Goal: Find specific page/section: Find specific page/section

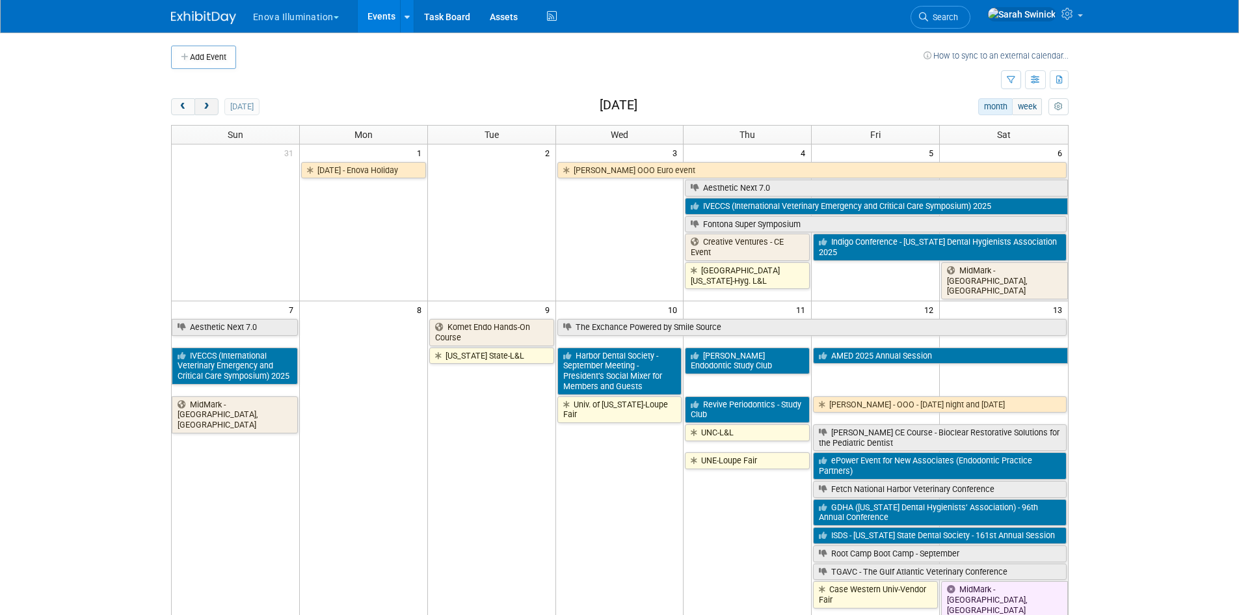
click at [214, 109] on button "next" at bounding box center [207, 106] width 24 height 17
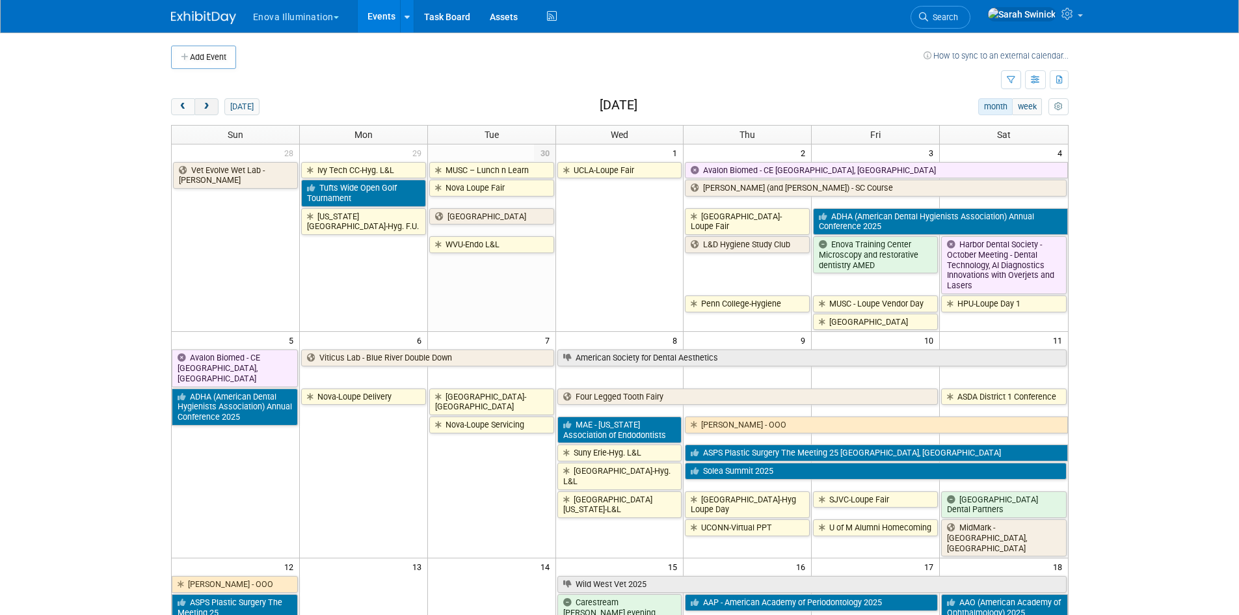
click at [215, 107] on button "next" at bounding box center [207, 106] width 24 height 17
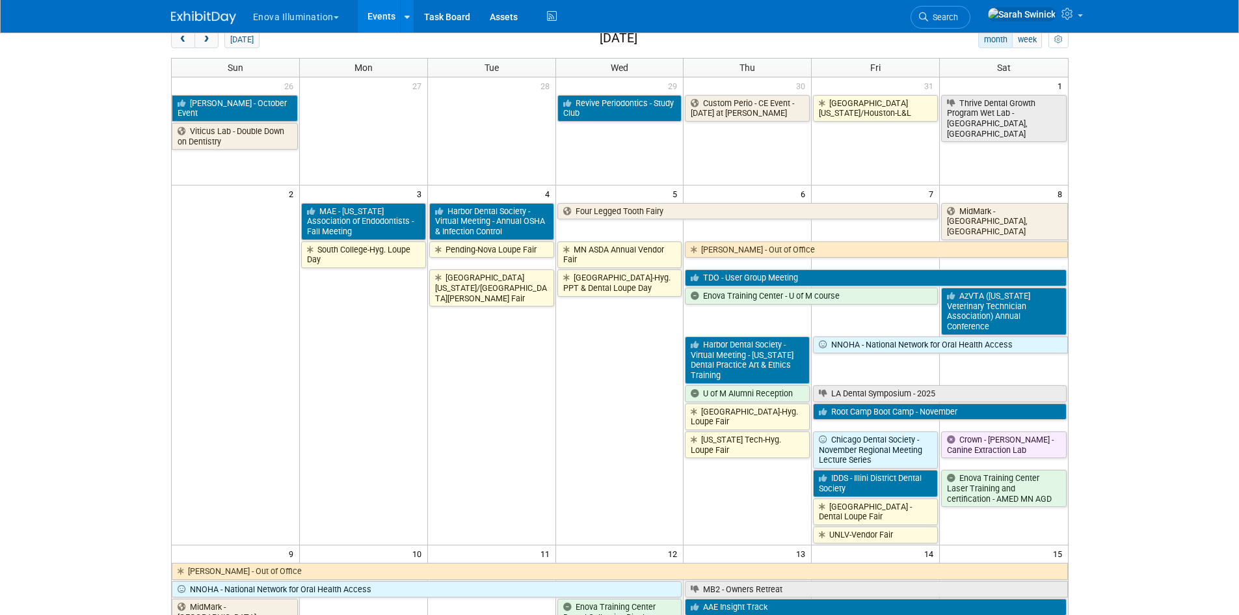
scroll to position [195, 0]
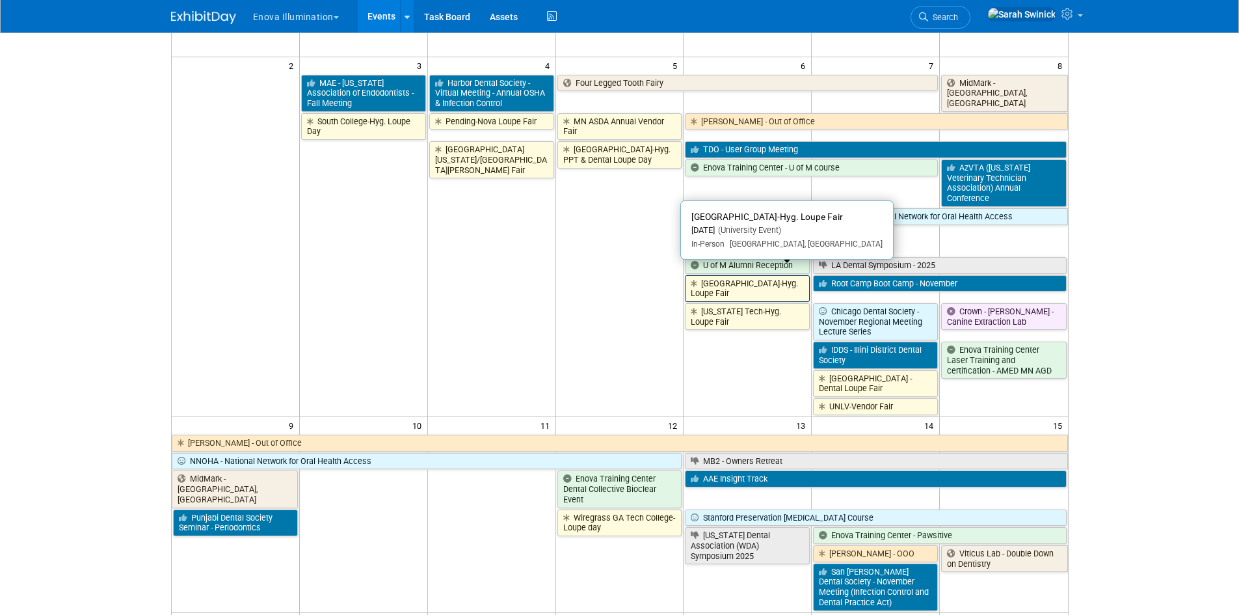
click at [789, 275] on link "[GEOGRAPHIC_DATA]-Hyg. Loupe Fair" at bounding box center [747, 288] width 125 height 27
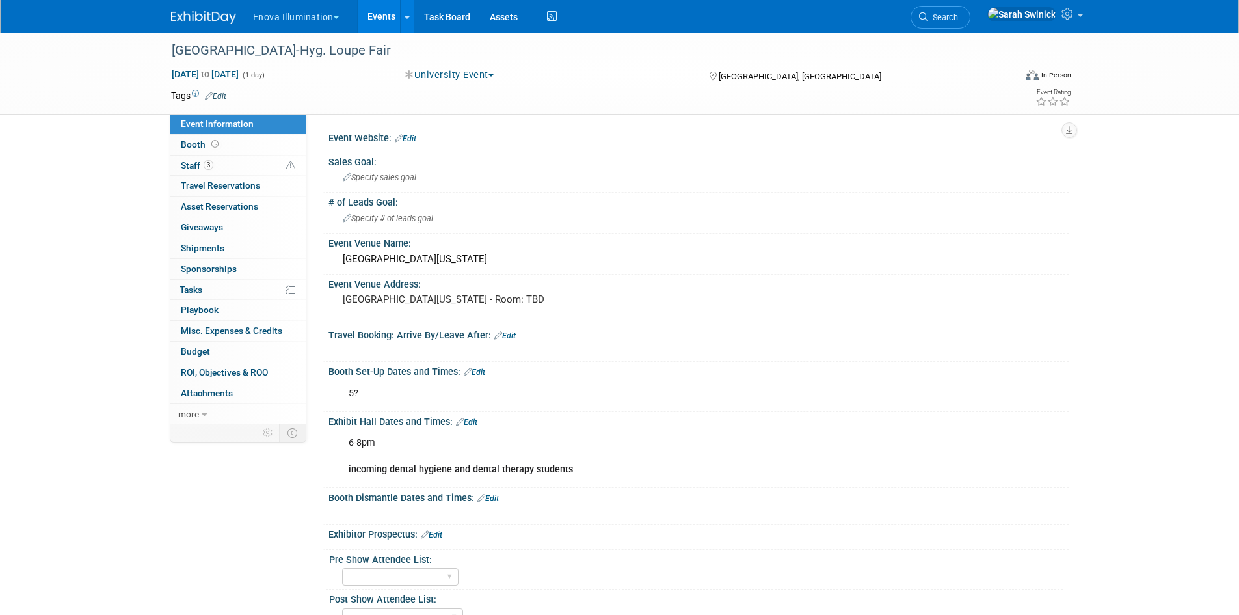
click at [206, 18] on img at bounding box center [203, 17] width 65 height 13
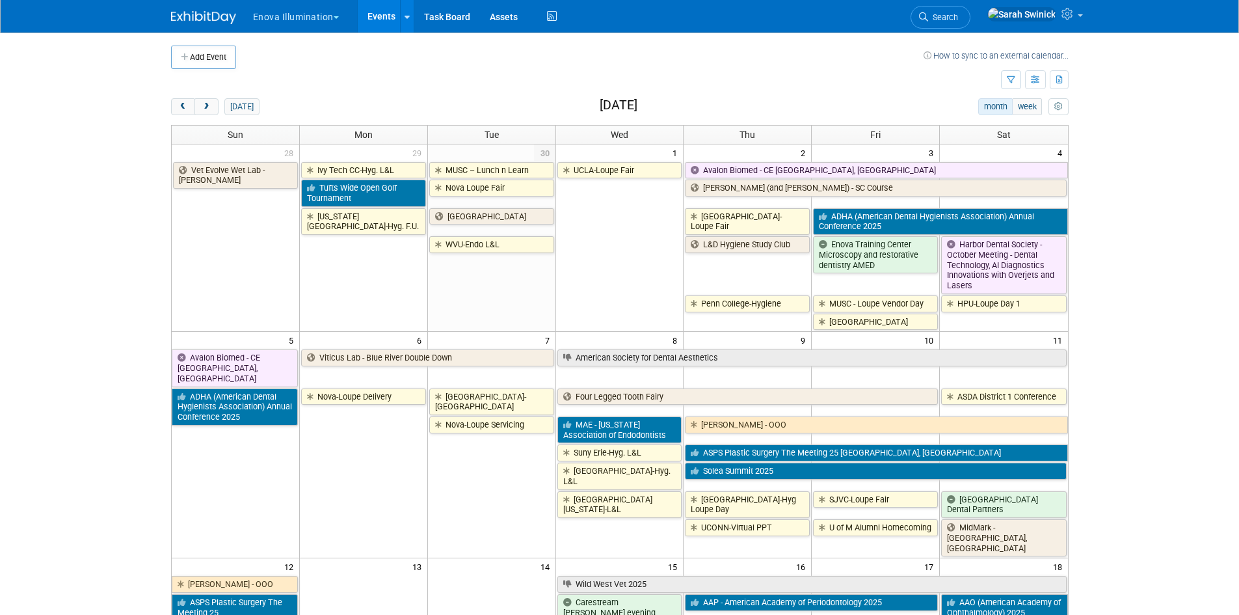
click at [213, 109] on button "next" at bounding box center [207, 106] width 24 height 17
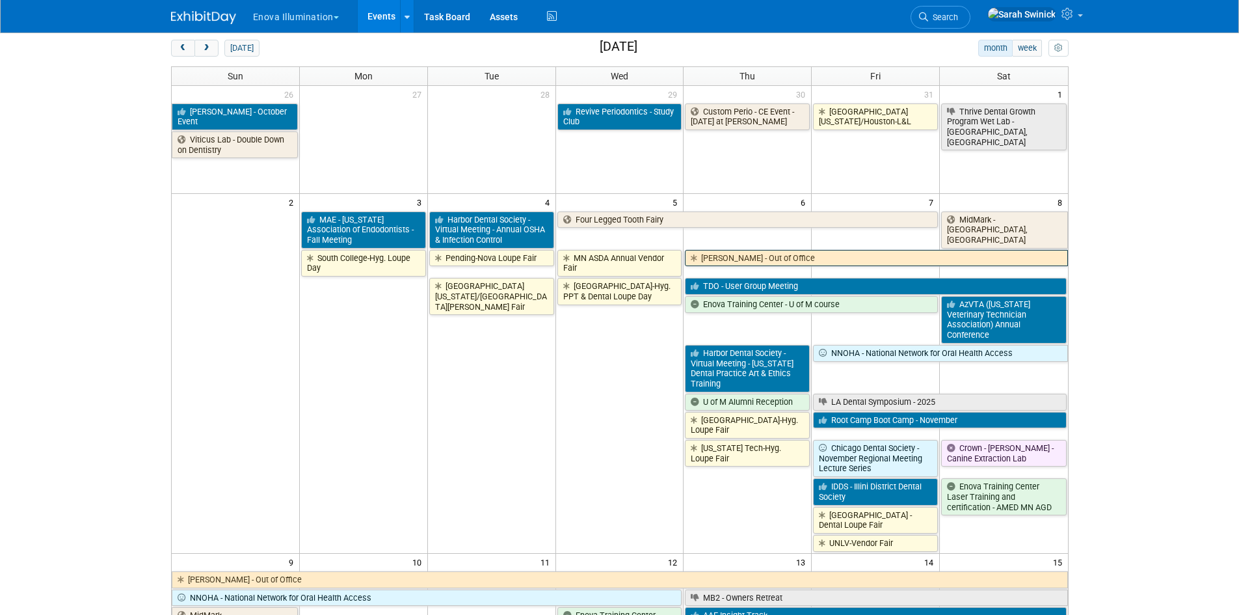
scroll to position [130, 0]
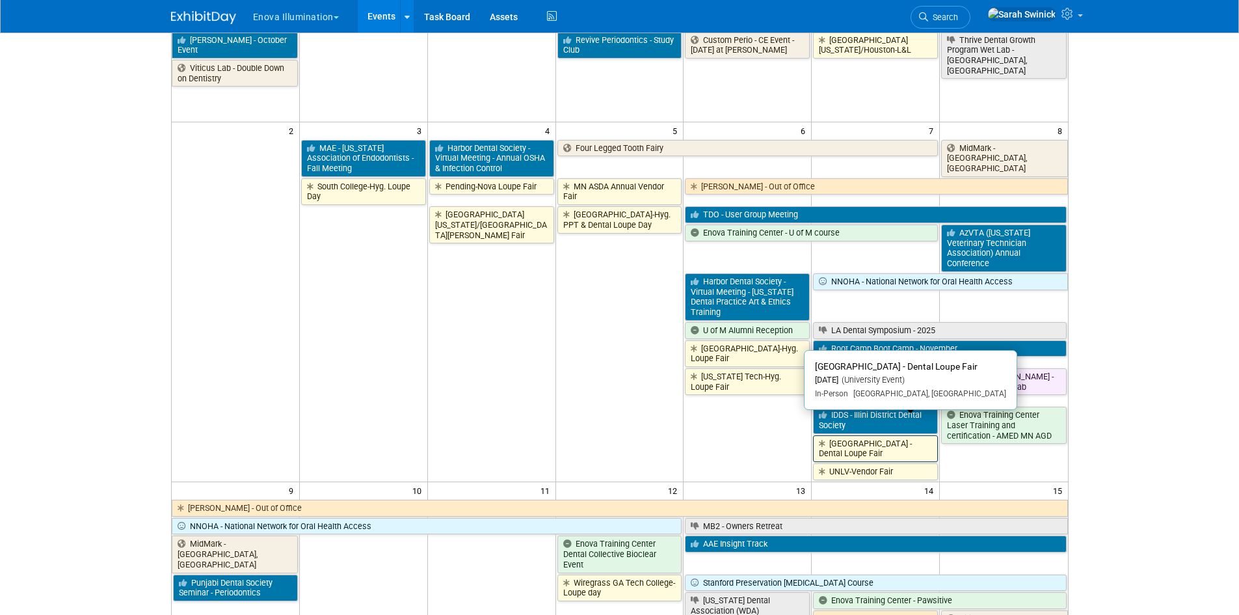
click at [898, 435] on link "Univ of MN - Dental Loupe Fair" at bounding box center [875, 448] width 125 height 27
